Goal: Entertainment & Leisure: Consume media (video, audio)

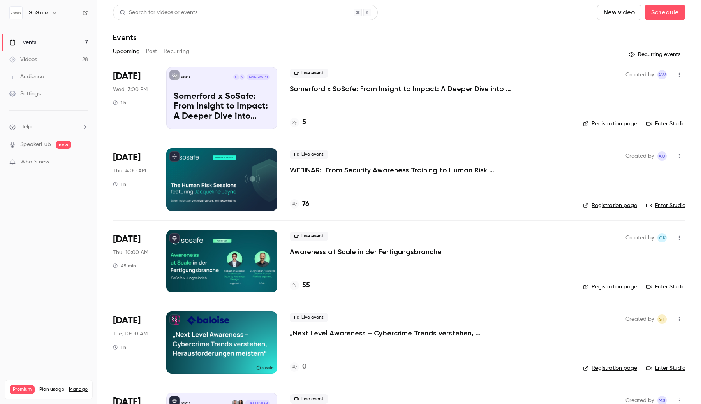
click at [54, 14] on icon "button" at bounding box center [54, 13] width 6 height 6
click at [234, 51] on div at bounding box center [350, 202] width 701 height 404
click at [51, 55] on link "Videos 28" at bounding box center [48, 59] width 97 height 17
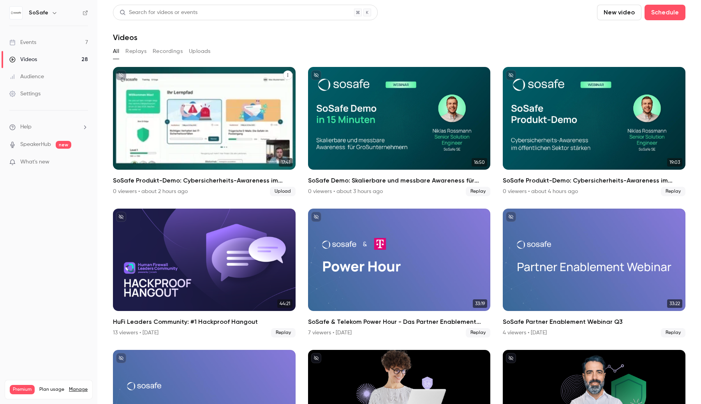
click at [191, 126] on div "SoSafe Produkt-Demo: Cybersicherheits-Awareness im öffentlichen Sektor stärken" at bounding box center [204, 118] width 183 height 103
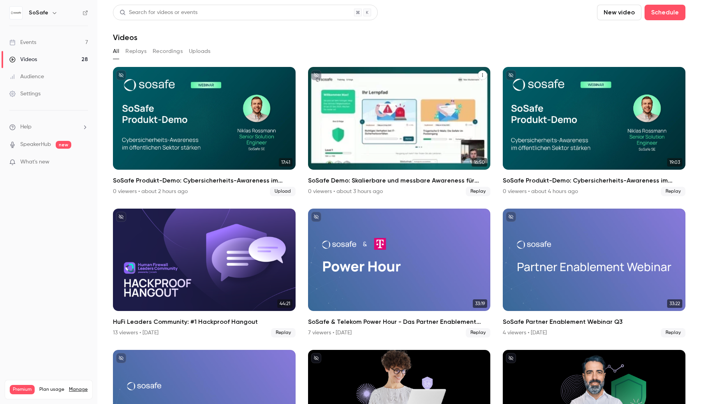
click at [367, 134] on div "SoSafe Demo: Skalierbare und messbare Awareness für Großunternehmern" at bounding box center [399, 118] width 183 height 103
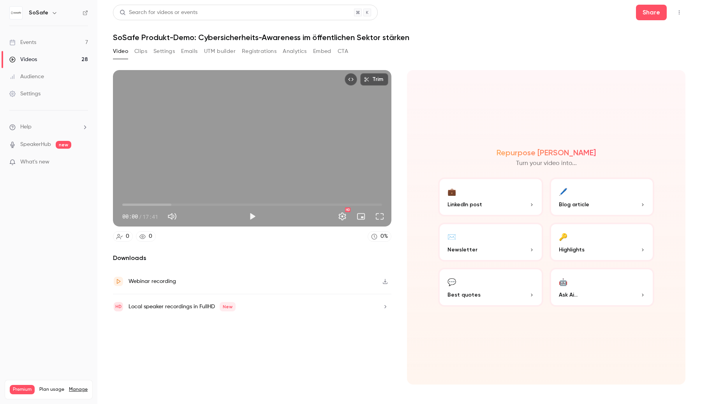
click at [69, 63] on link "Videos 28" at bounding box center [48, 59] width 97 height 17
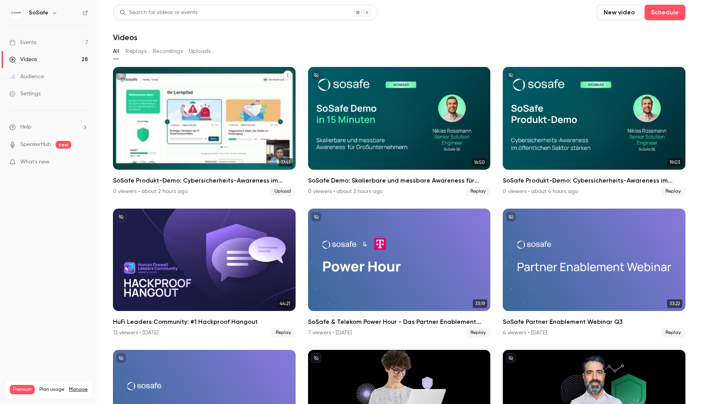
click at [156, 83] on div "SoSafe Produkt-Demo: Cybersicherheits-Awareness im öffentlichen Sektor stärken" at bounding box center [204, 118] width 183 height 103
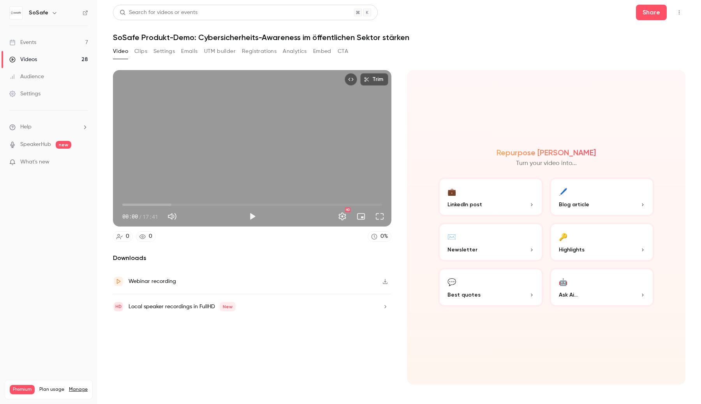
click at [62, 44] on link "Events 7" at bounding box center [48, 42] width 97 height 17
